Goal: Task Accomplishment & Management: Manage account settings

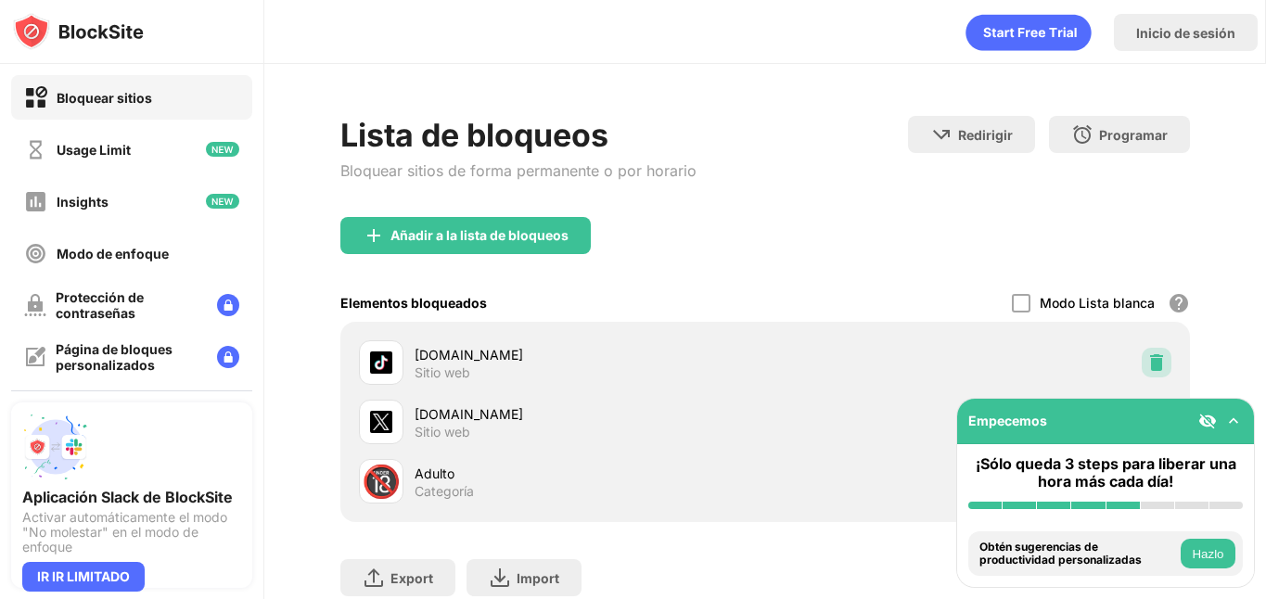
click at [1152, 356] on img at bounding box center [1156, 362] width 19 height 19
